Goal: Task Accomplishment & Management: Use online tool/utility

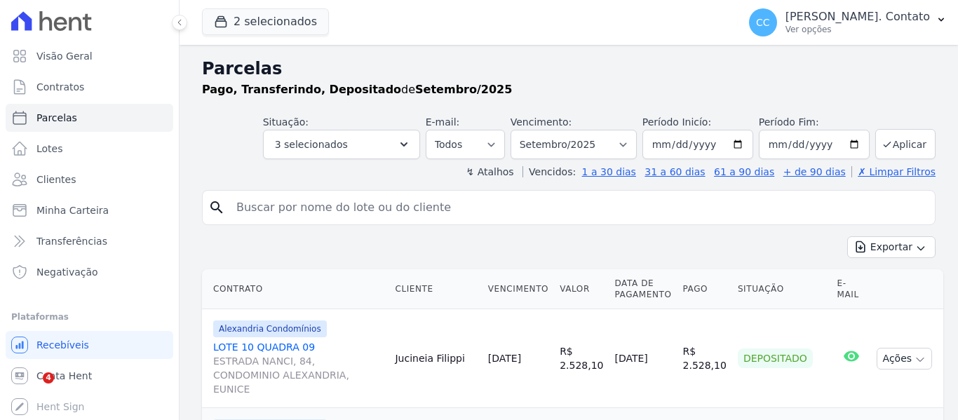
select select
click at [500, 142] on select "Todos Lido Não-lido" at bounding box center [465, 144] width 79 height 29
click at [403, 138] on button "3 selecionados" at bounding box center [341, 144] width 157 height 29
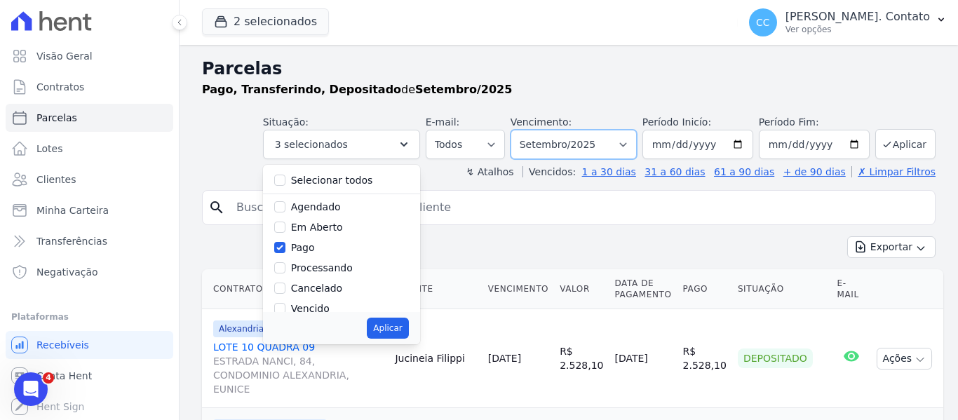
click at [631, 142] on select "Filtrar por período ──────── Todos os meses Março/2023 Abril/2023 Maio/2023 Jun…" at bounding box center [574, 144] width 126 height 29
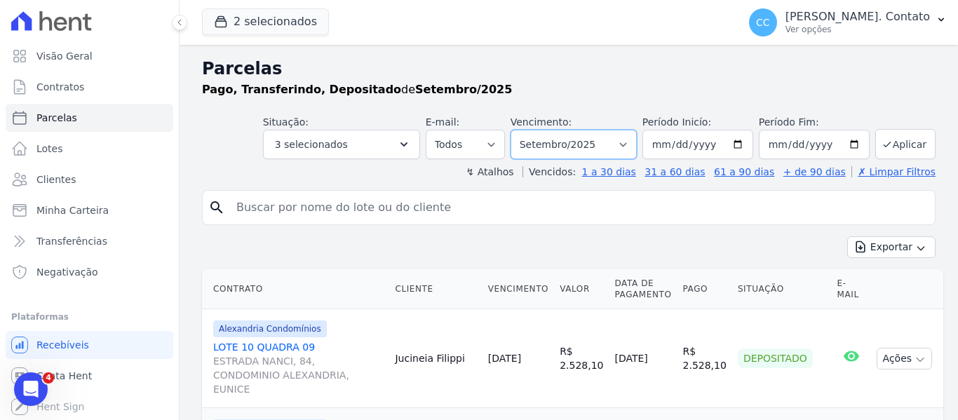
select select "08/2025"
click at [520, 130] on select "Filtrar por período ──────── Todos os meses Março/2023 Abril/2023 Maio/2023 Jun…" at bounding box center [574, 144] width 126 height 29
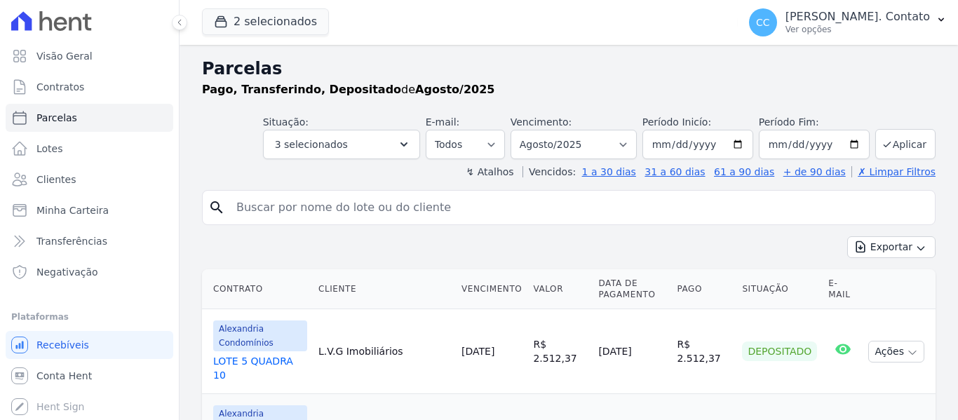
select select
click at [905, 147] on button "Aplicar" at bounding box center [905, 144] width 60 height 30
select select
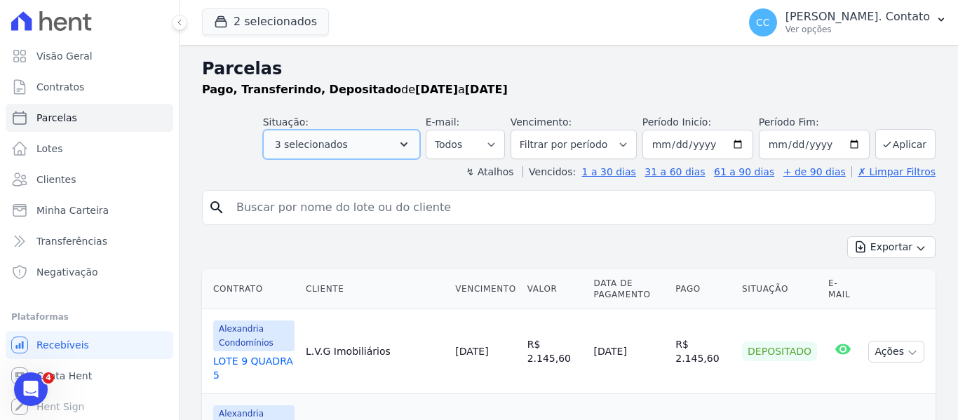
click at [420, 134] on button "3 selecionados" at bounding box center [341, 144] width 157 height 29
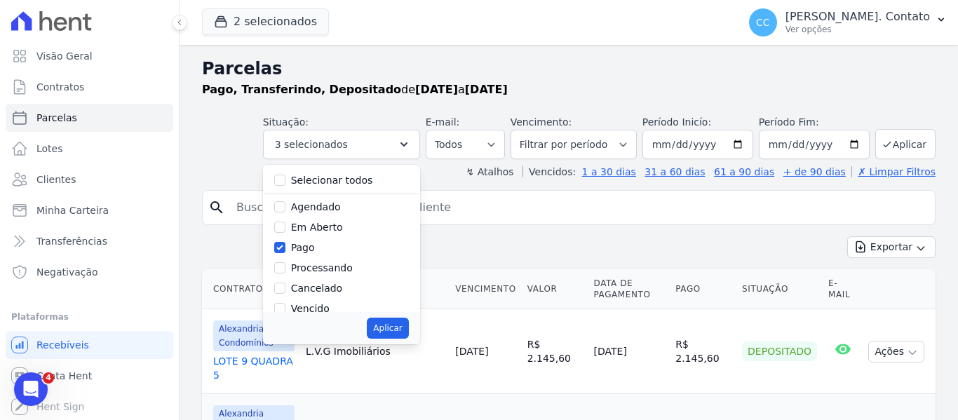
click at [357, 178] on label "Selecionar todos" at bounding box center [332, 180] width 82 height 11
click at [285, 178] on input "Selecionar todos" at bounding box center [279, 180] width 11 height 11
checkbox input "true"
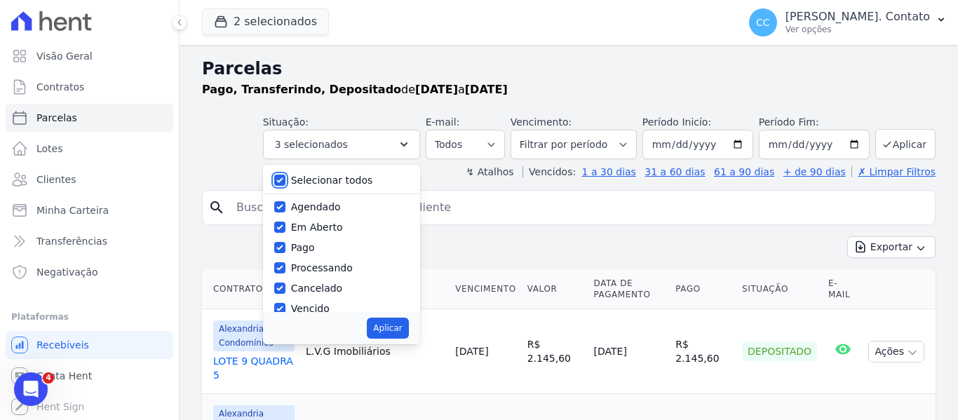
checkbox input "true"
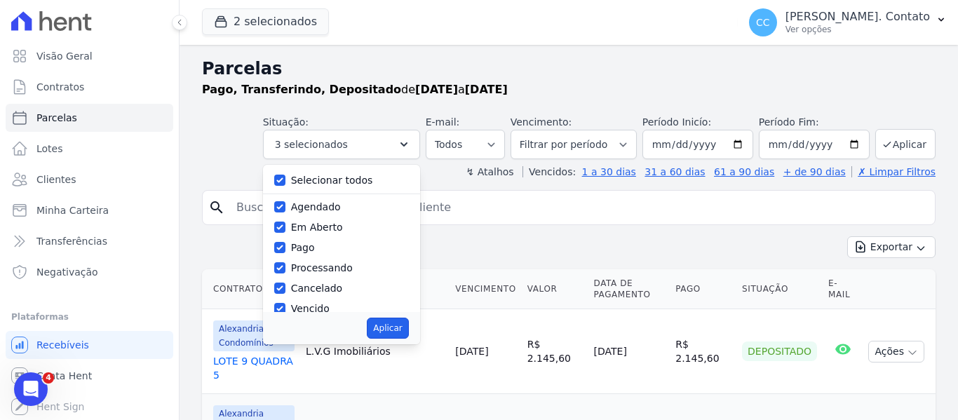
click at [400, 331] on button "Aplicar" at bounding box center [387, 328] width 41 height 21
select select "scheduled"
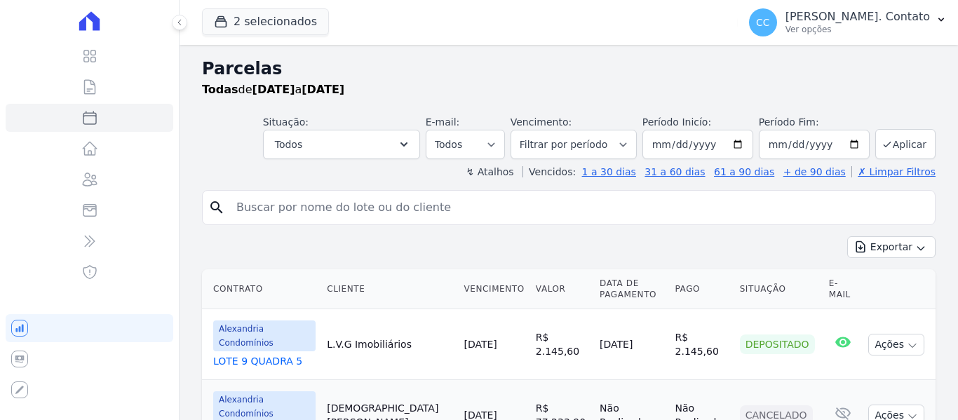
select select
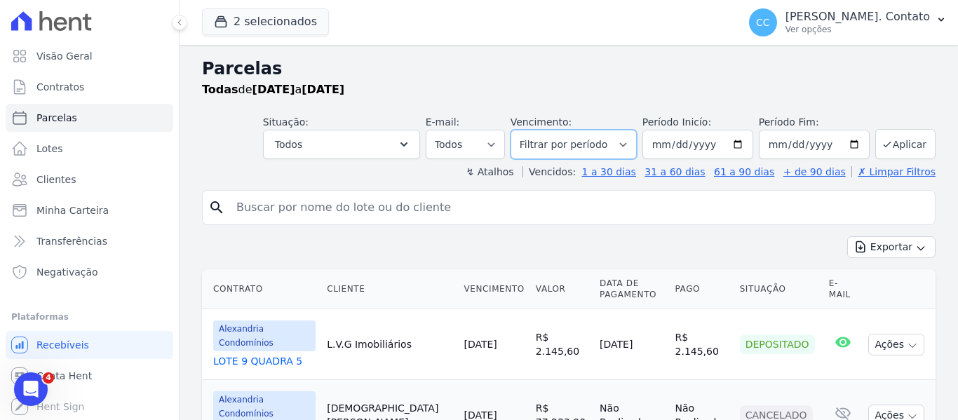
click at [602, 142] on select "Filtrar por período ──────── Todos os meses Março/2023 Abril/2023 Maio/2023 Jun…" at bounding box center [574, 144] width 126 height 29
select select "09/2025"
click at [520, 130] on select "Filtrar por período ──────── Todos os meses Março/2023 Abril/2023 Maio/2023 Jun…" at bounding box center [574, 144] width 126 height 29
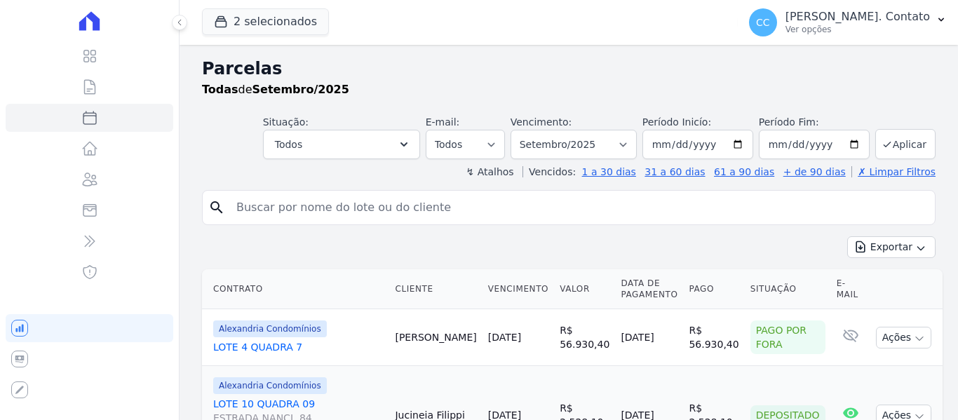
select select
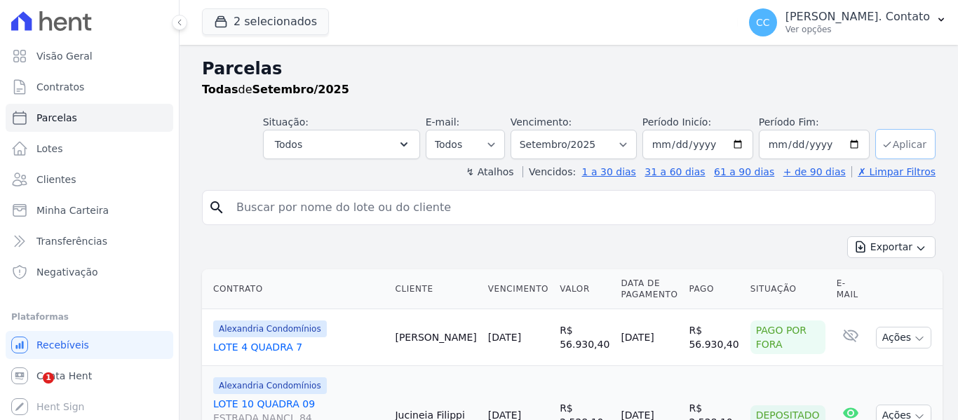
click at [892, 144] on button "Aplicar" at bounding box center [905, 144] width 60 height 30
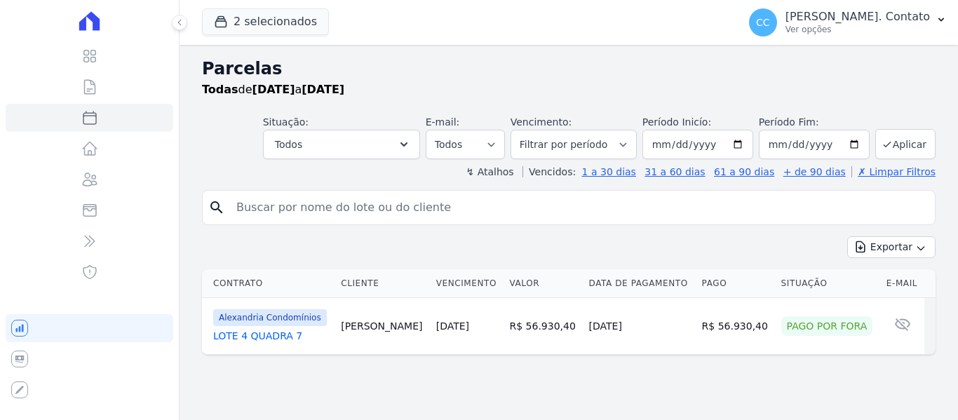
select select
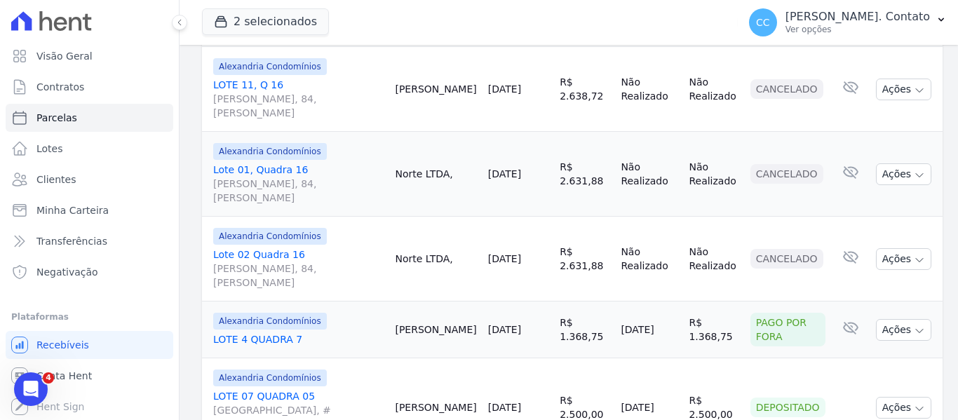
scroll to position [209, 0]
